Goal: Task Accomplishment & Management: Complete application form

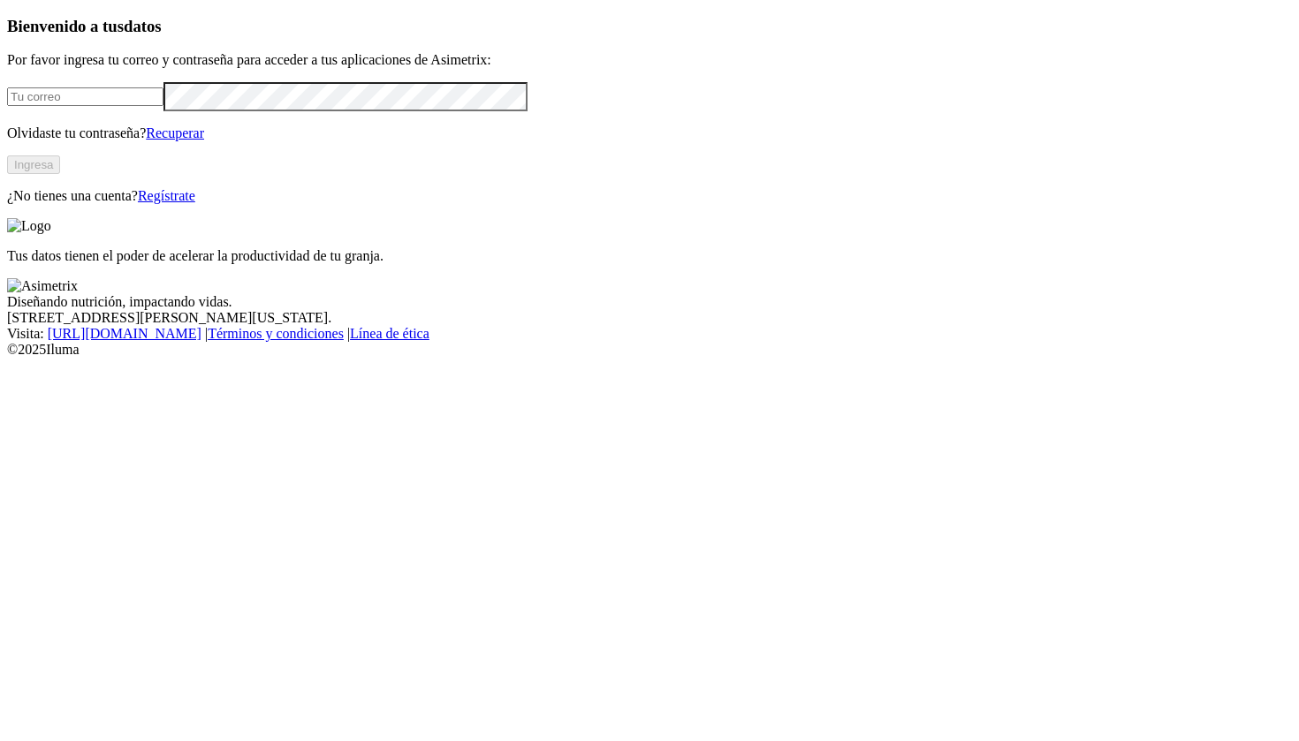
click at [437, 204] on div "Bienvenido a tus datos Por favor ingresa tu correo y contraseña para acceder a …" at bounding box center [649, 110] width 1285 height 187
click at [195, 203] on link "Regístrate" at bounding box center [166, 195] width 57 height 15
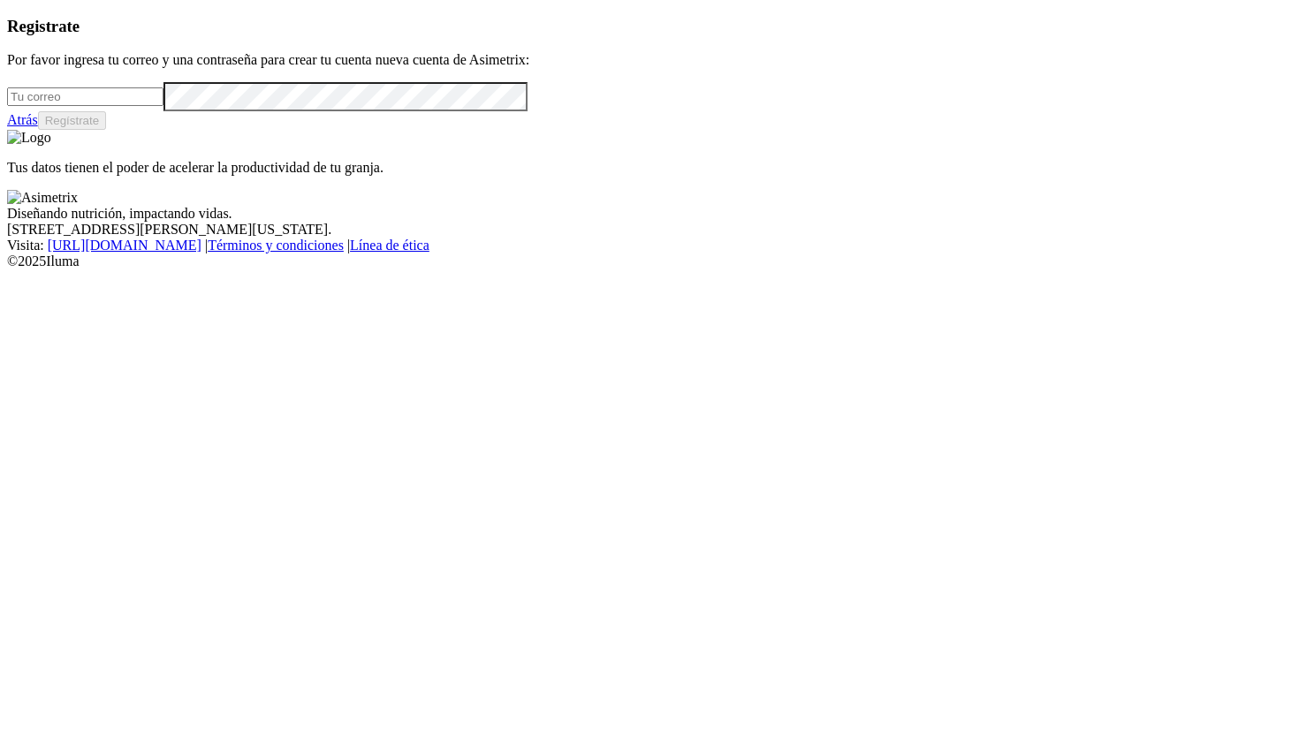
click at [163, 106] on input "email" at bounding box center [85, 96] width 156 height 19
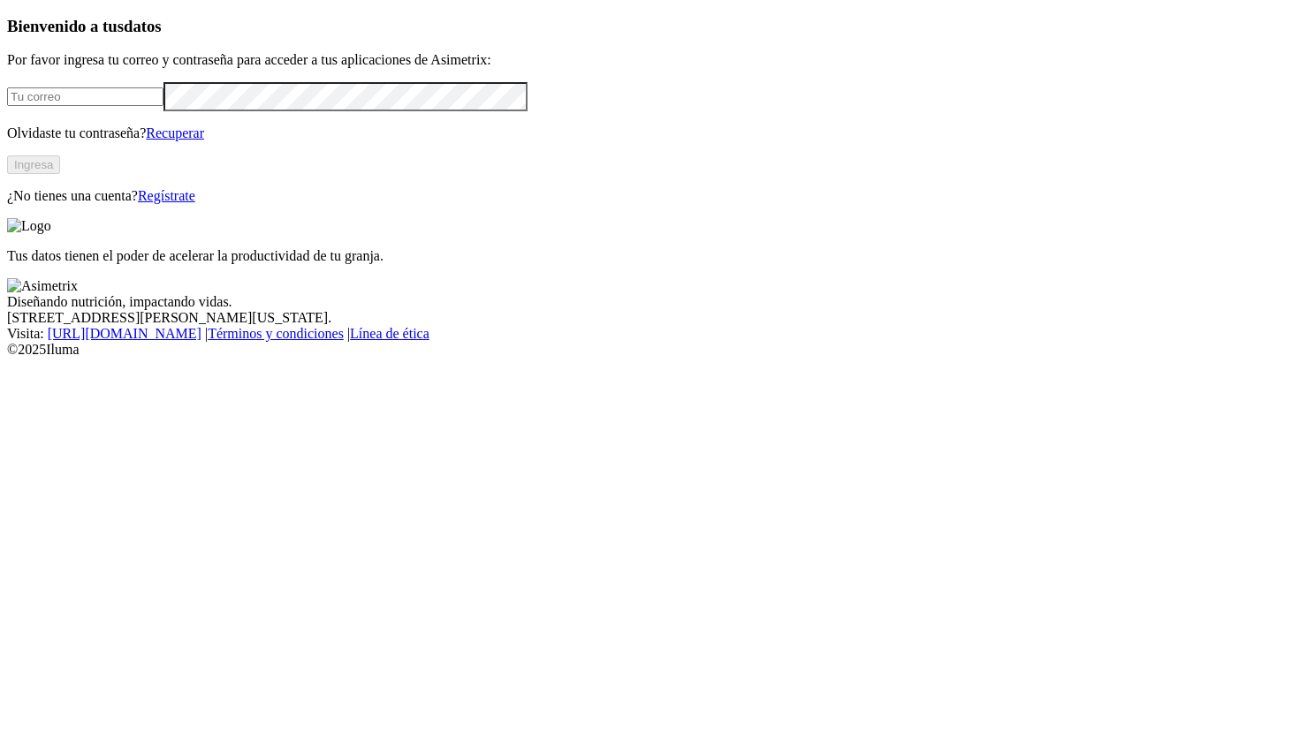
click at [195, 203] on link "Regístrate" at bounding box center [166, 195] width 57 height 15
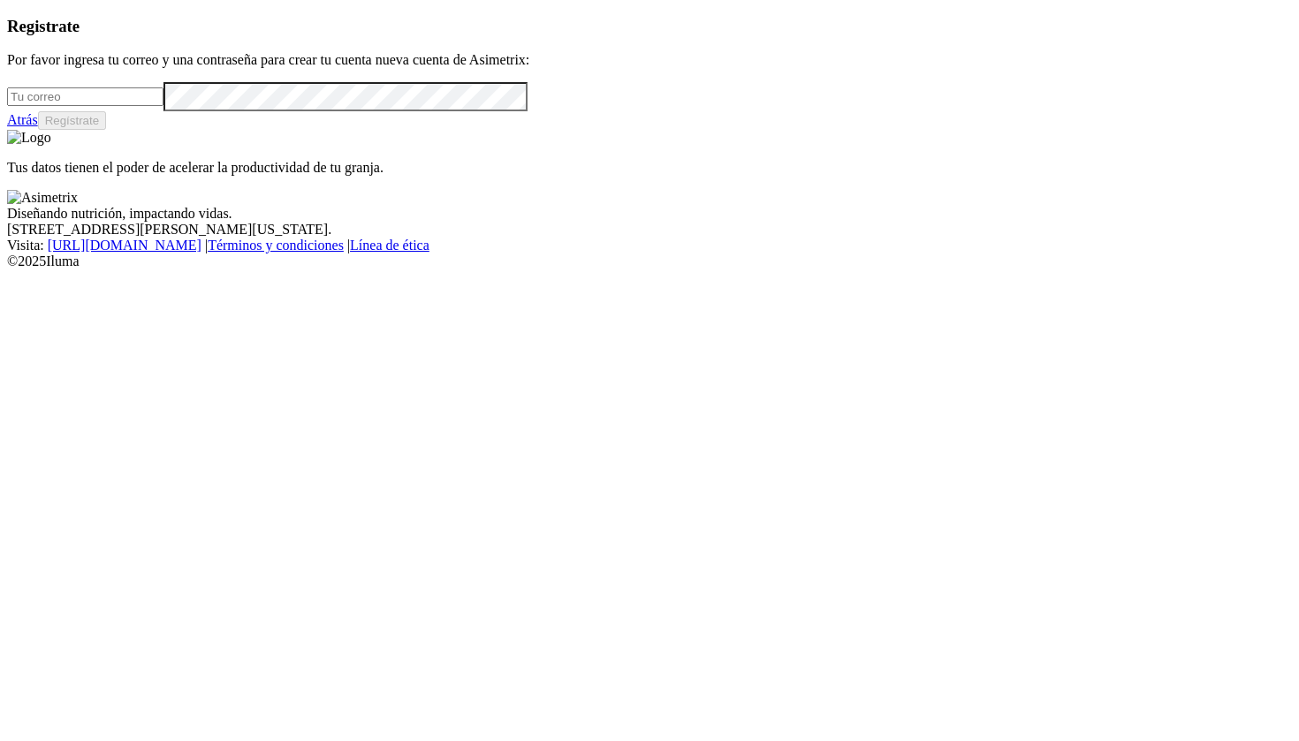
click at [149, 111] on form at bounding box center [649, 96] width 1285 height 29
click at [163, 106] on input "email" at bounding box center [85, 96] width 156 height 19
